Goal: Task Accomplishment & Management: Manage account settings

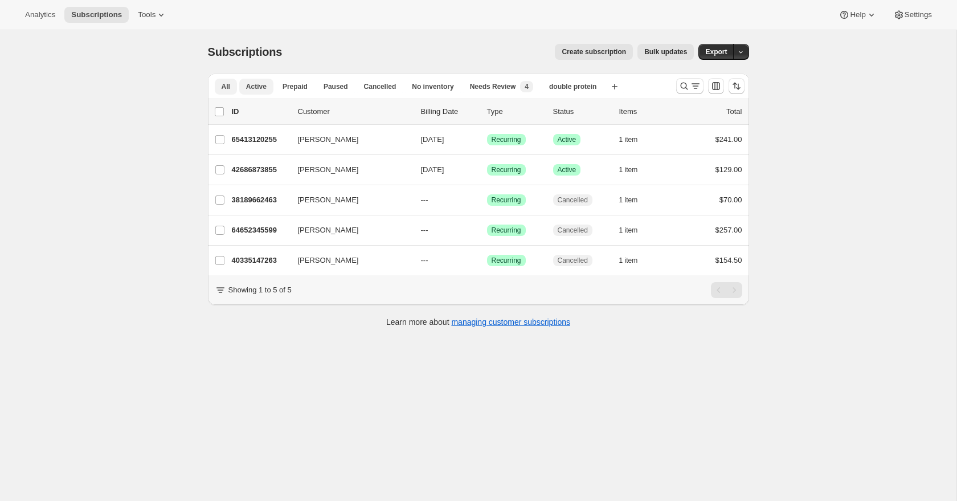
click at [262, 86] on span "Active" at bounding box center [256, 86] width 21 height 9
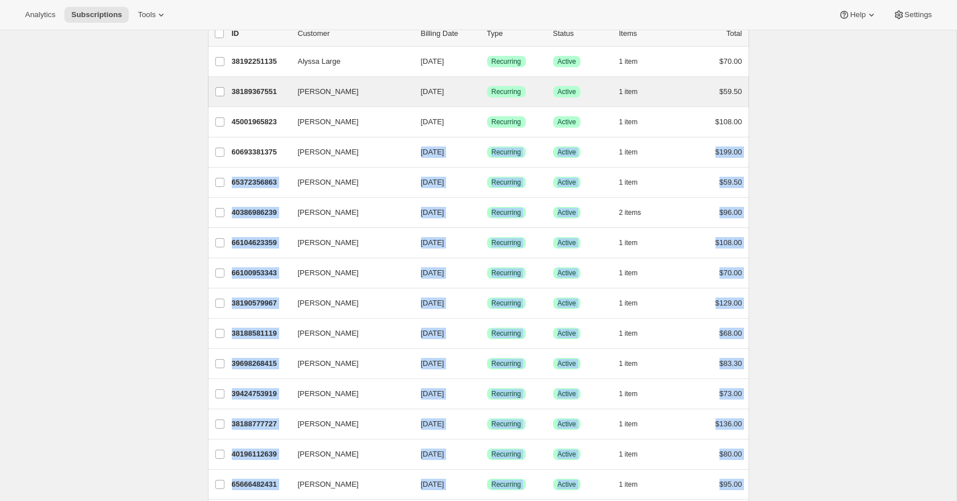
scroll to position [7, 0]
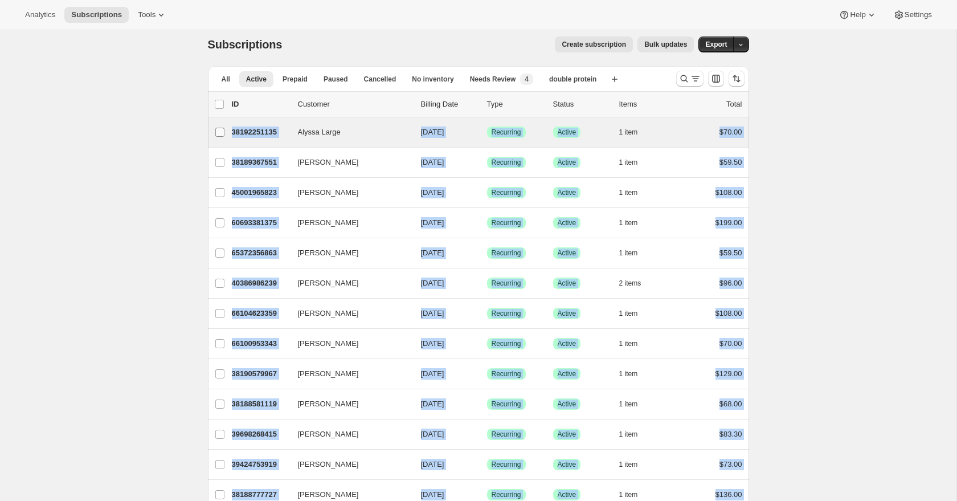
drag, startPoint x: 754, startPoint y: 424, endPoint x: 209, endPoint y: 136, distance: 616.0
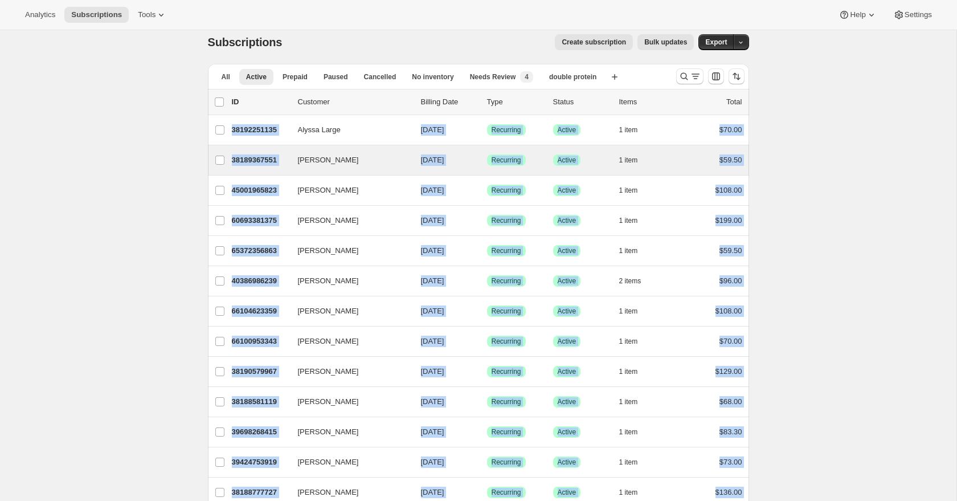
copy ul "Alyssa Large 38192251135 Alyssa Large [DATE] Success Recurring Success Active 1…"
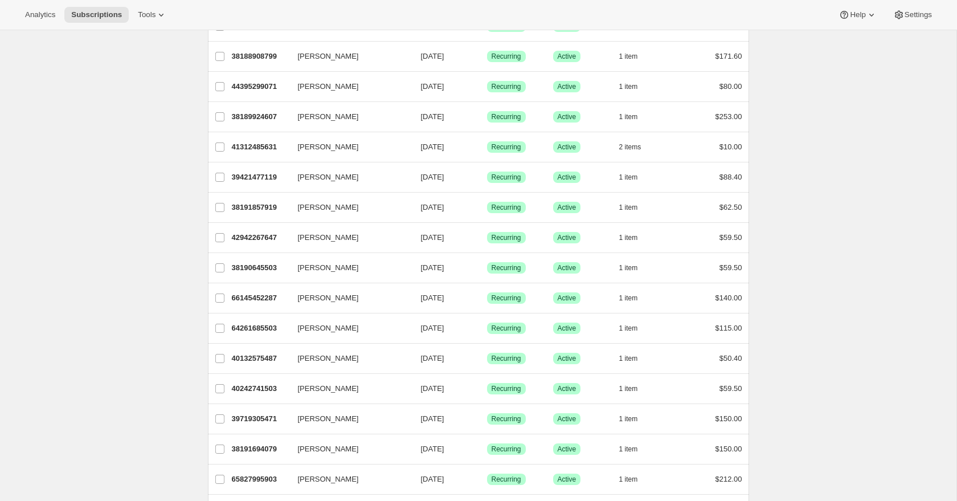
scroll to position [1197, 0]
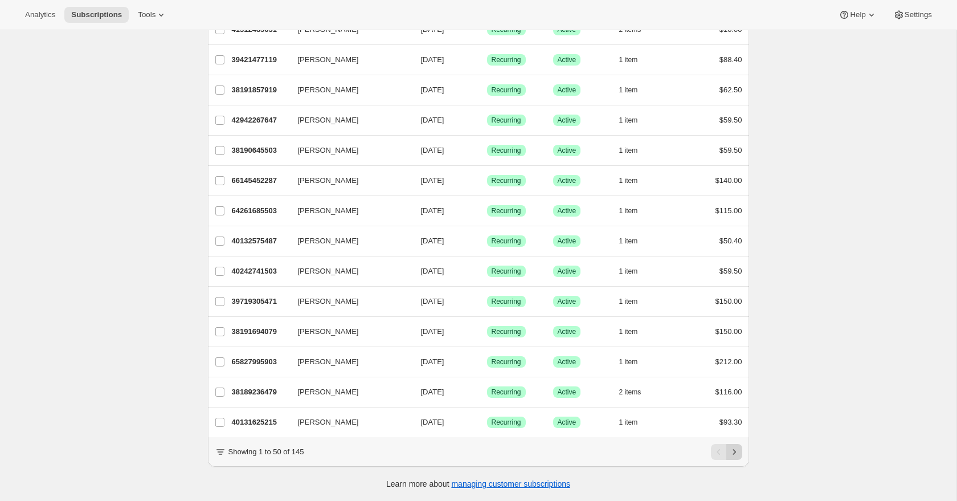
click at [739, 454] on icon "Next" at bounding box center [734, 451] width 11 height 11
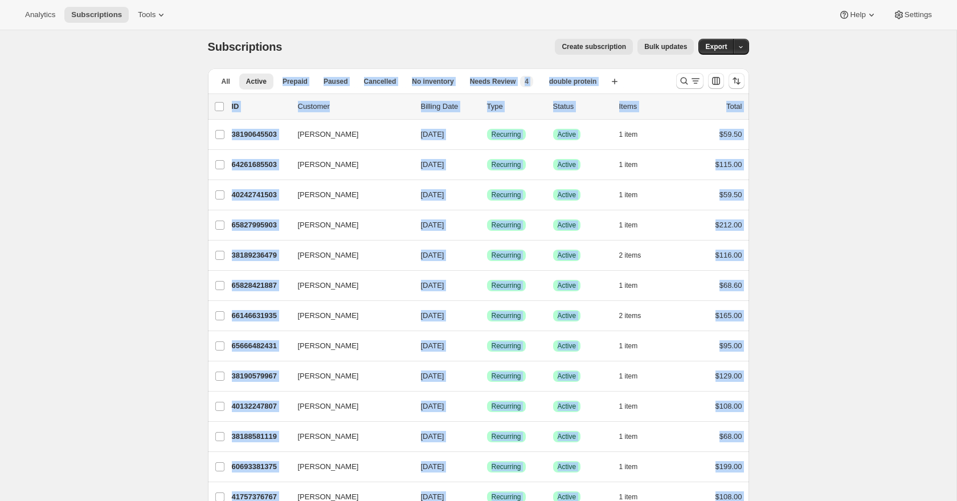
scroll to position [0, 0]
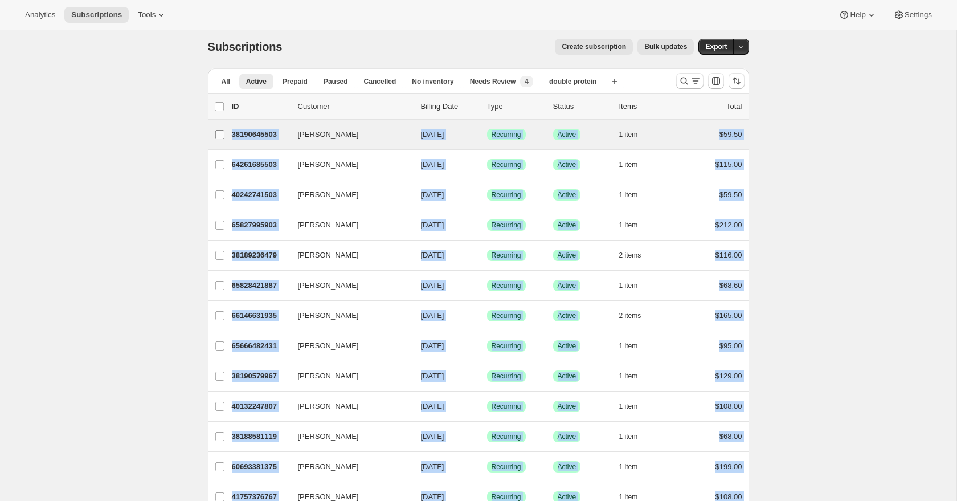
drag, startPoint x: 767, startPoint y: 421, endPoint x: 215, endPoint y: 132, distance: 623.6
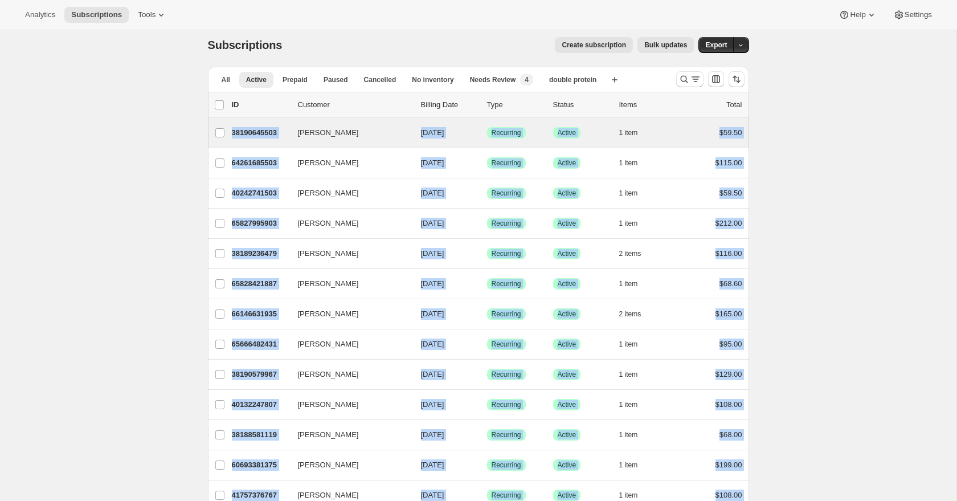
copy ul "[PERSON_NAME] 38190645503 [PERSON_NAME] [DATE] Success Recurring Success Active…"
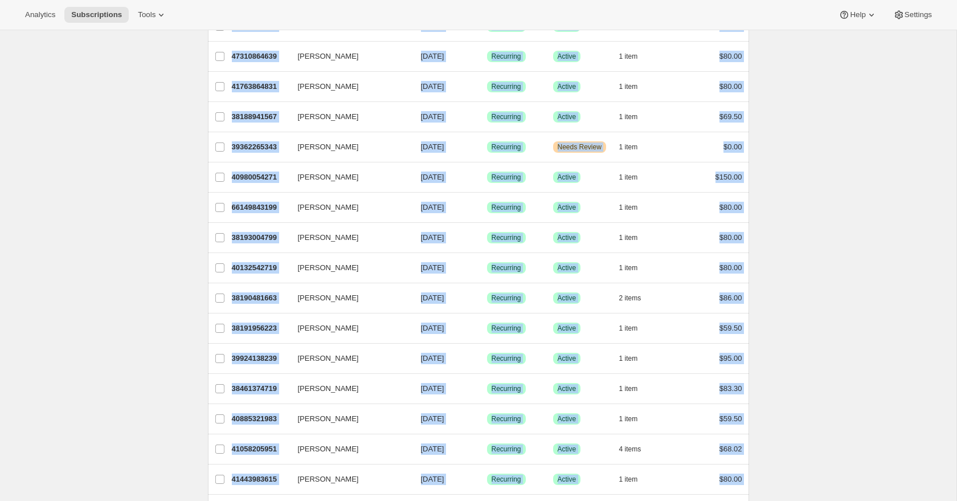
scroll to position [1197, 0]
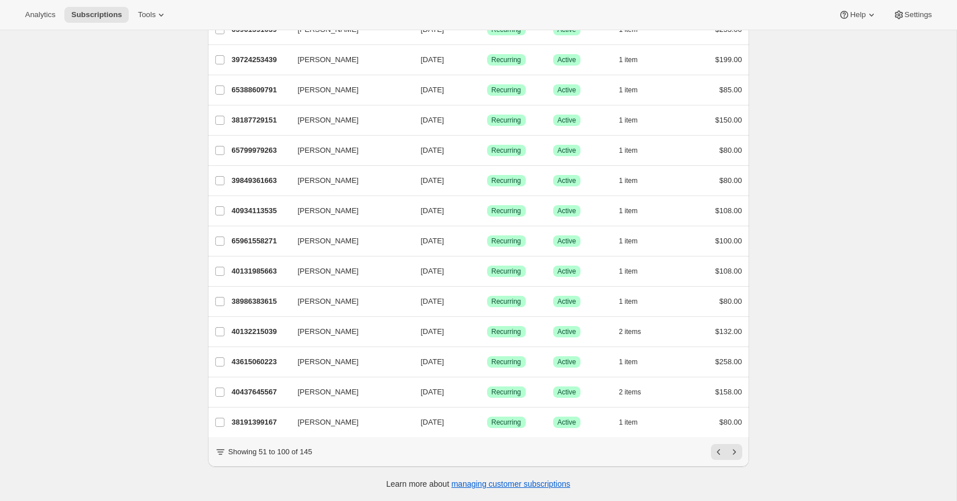
drag, startPoint x: 814, startPoint y: 390, endPoint x: 761, endPoint y: 444, distance: 75.7
click at [738, 452] on icon "Next" at bounding box center [734, 451] width 11 height 11
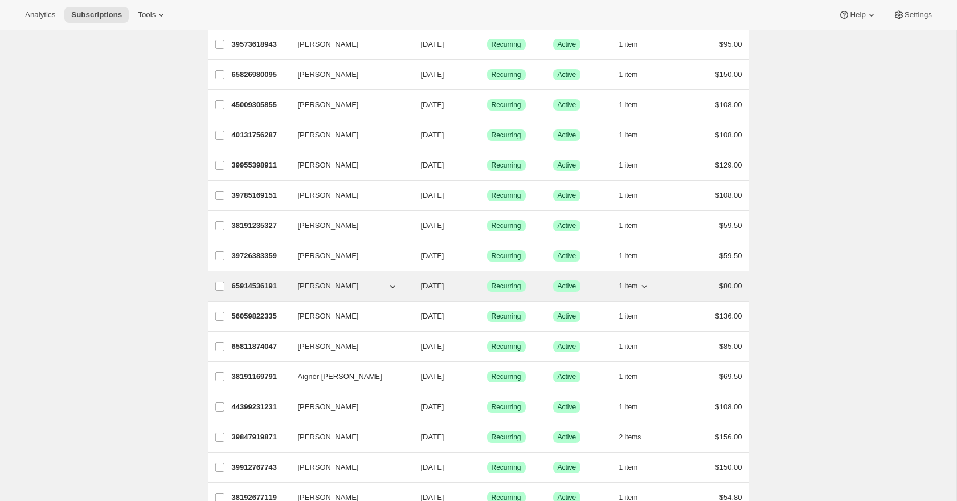
scroll to position [61, 0]
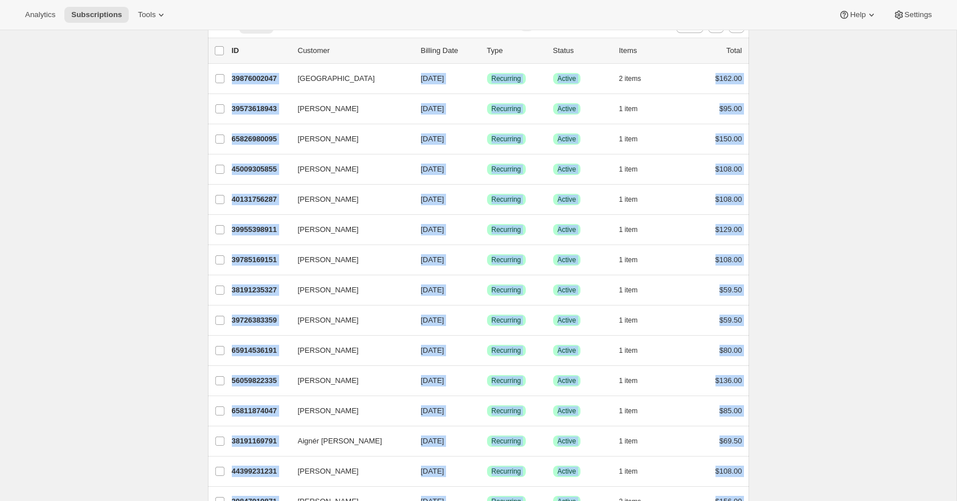
drag, startPoint x: 769, startPoint y: 383, endPoint x: 198, endPoint y: 72, distance: 650.9
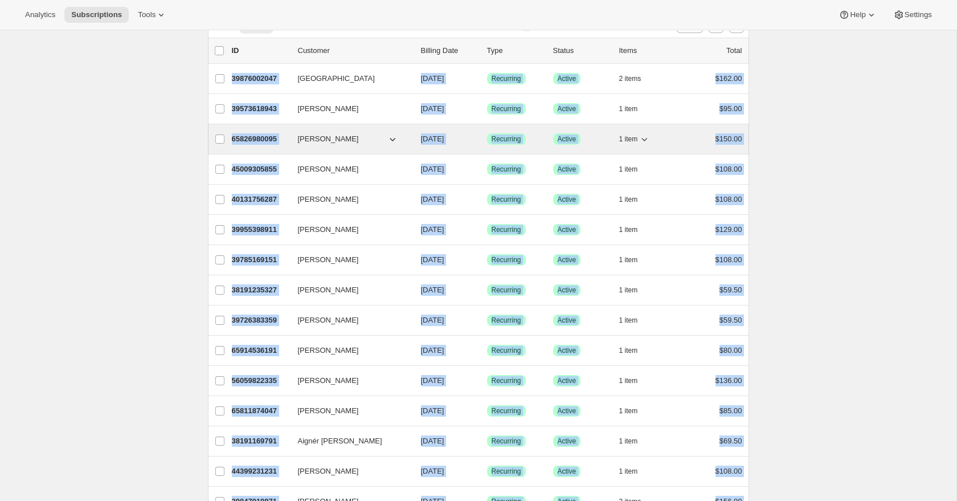
copy ul "[GEOGRAPHIC_DATA] 39876002047 [GEOGRAPHIC_DATA] [DATE] Success Recurring Succes…"
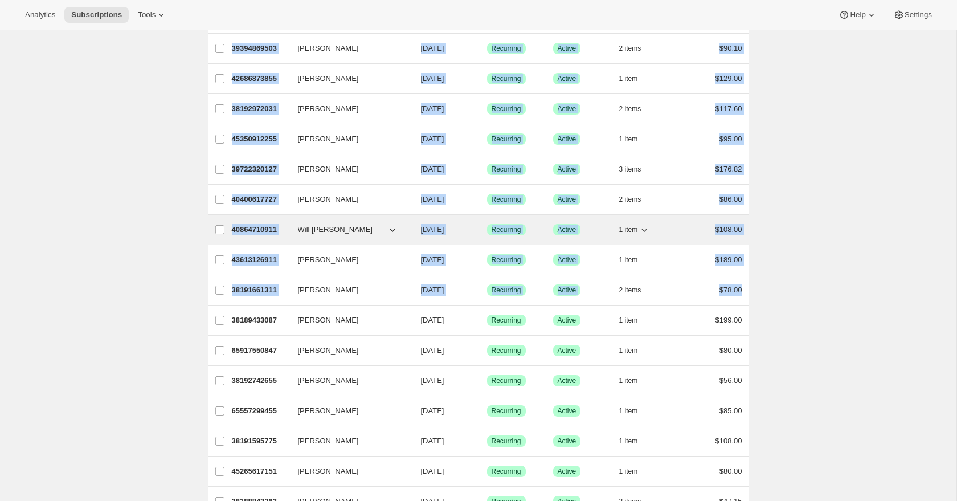
scroll to position [665, 0]
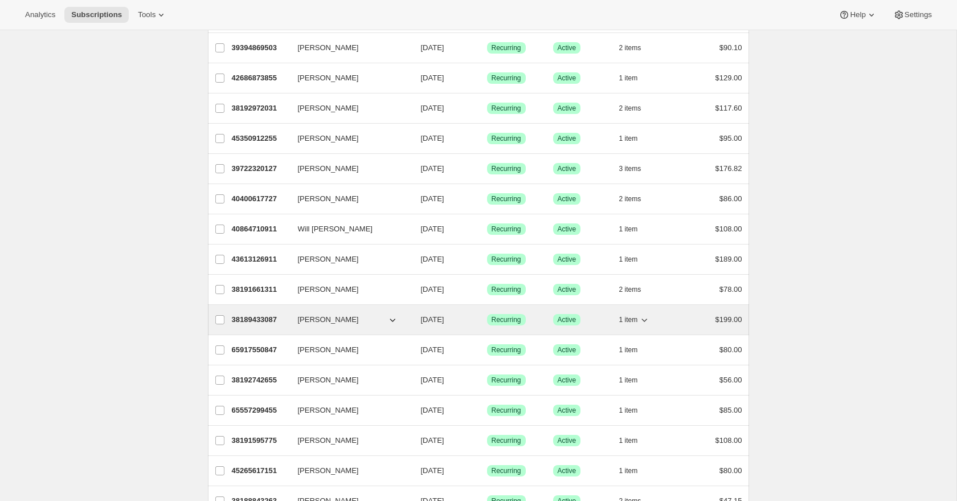
click at [248, 316] on p "38189433087" at bounding box center [260, 319] width 57 height 11
